Goal: Navigation & Orientation: Find specific page/section

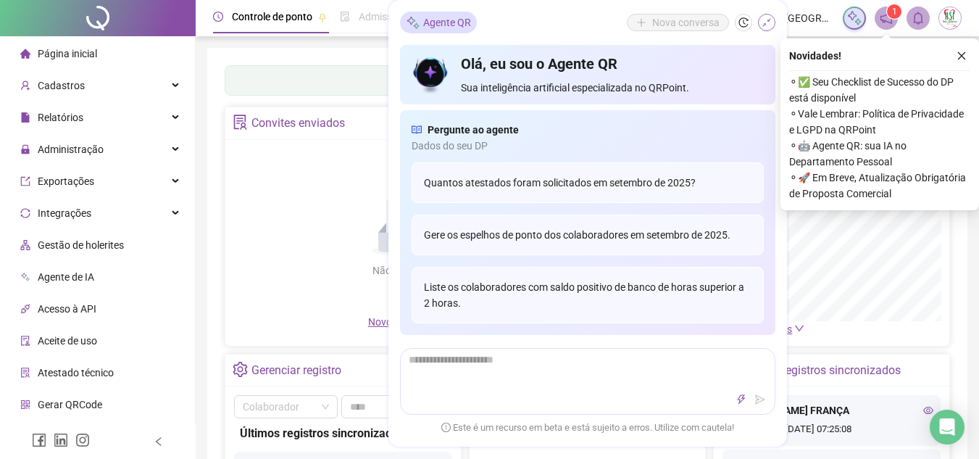
click at [765, 24] on icon "shrink" at bounding box center [766, 22] width 9 height 9
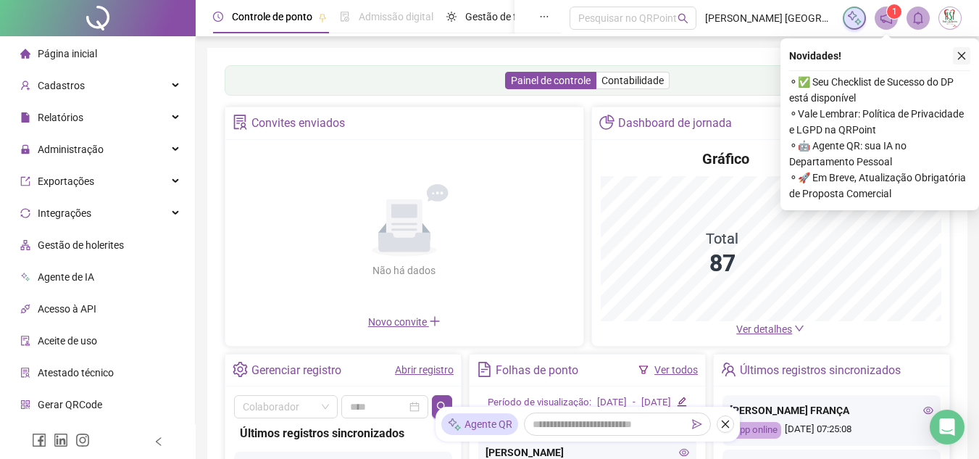
click at [961, 52] on icon "close" at bounding box center [962, 56] width 10 height 10
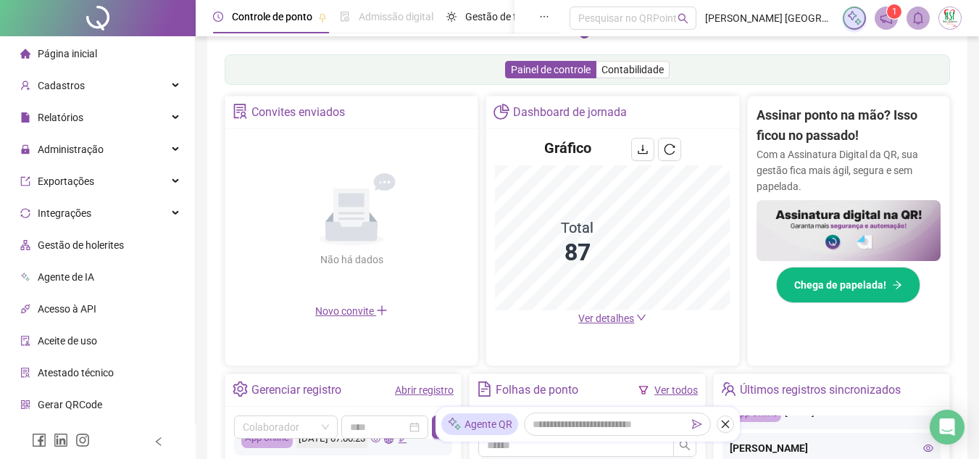
scroll to position [290, 0]
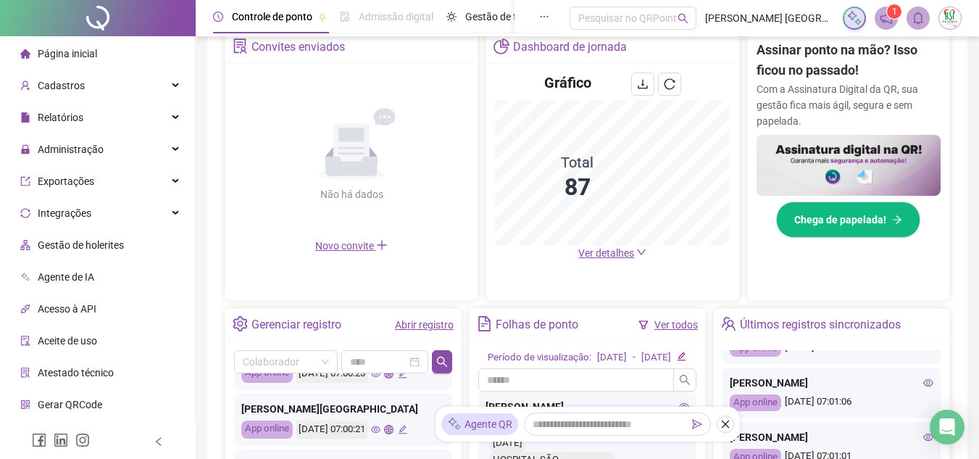
click at [80, 53] on span "Página inicial" at bounding box center [67, 54] width 59 height 12
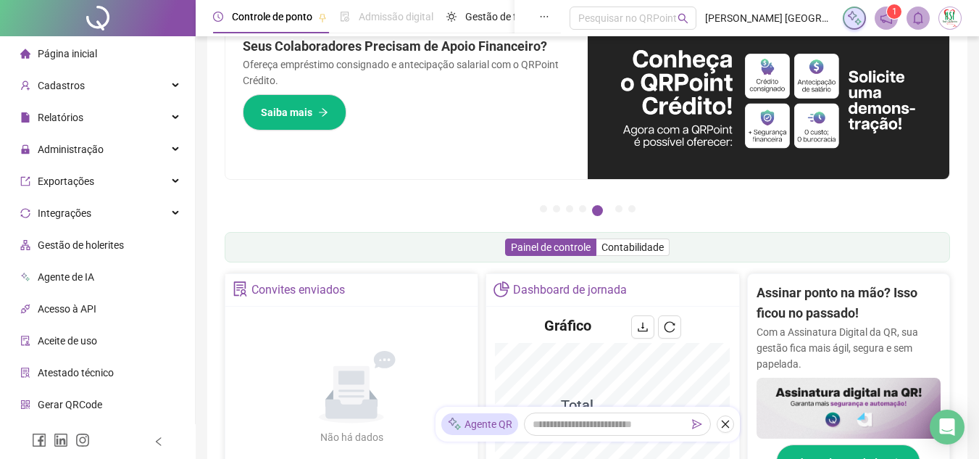
scroll to position [0, 0]
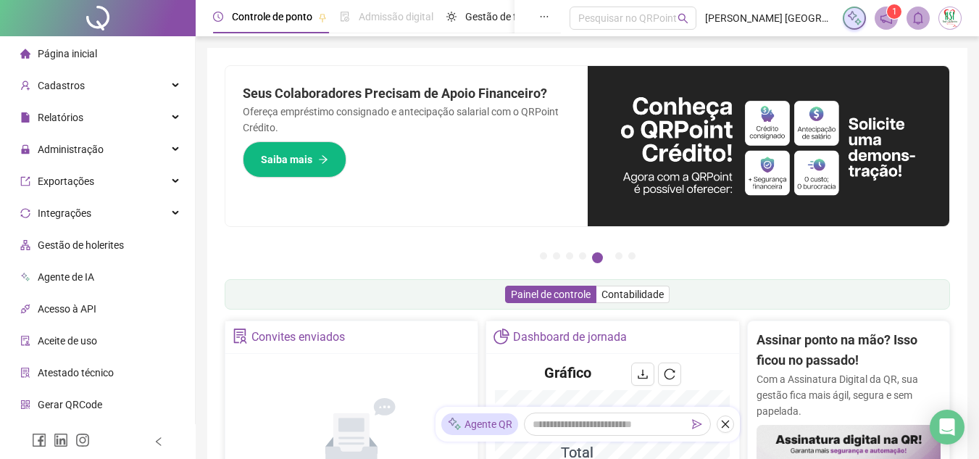
click at [82, 51] on span "Página inicial" at bounding box center [67, 54] width 59 height 12
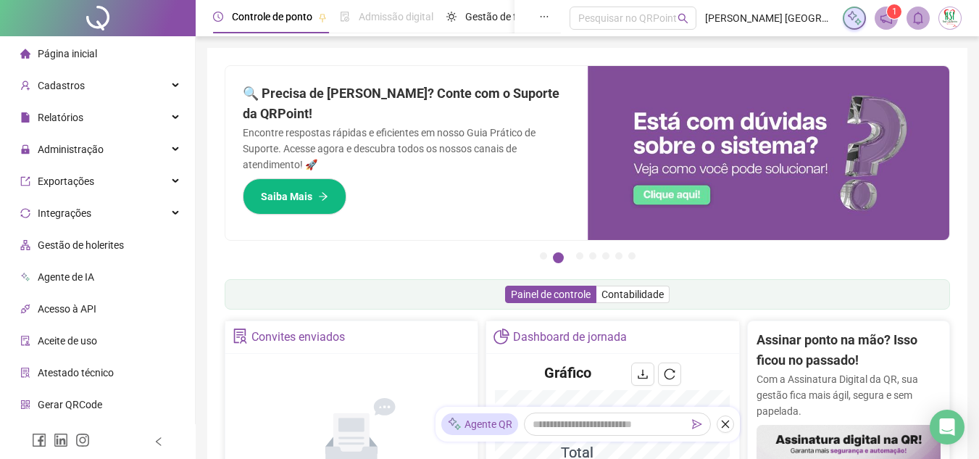
click at [77, 49] on span "Página inicial" at bounding box center [67, 54] width 59 height 12
